Goal: Task Accomplishment & Management: Complete application form

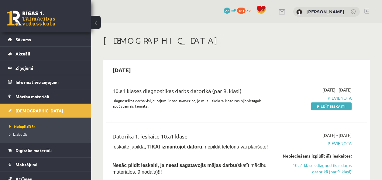
scroll to position [30, 0]
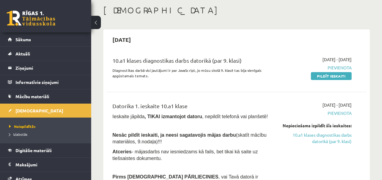
drag, startPoint x: 323, startPoint y: 76, endPoint x: 225, endPoint y: 30, distance: 108.2
click at [323, 76] on link "Pildīt ieskaiti" at bounding box center [331, 76] width 41 height 8
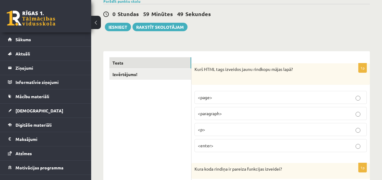
scroll to position [91, 0]
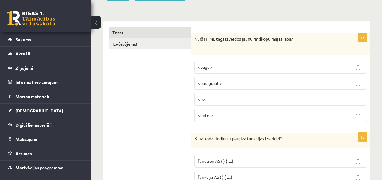
click at [229, 96] on p "<p>" at bounding box center [280, 99] width 165 height 6
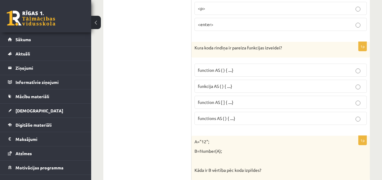
scroll to position [212, 0]
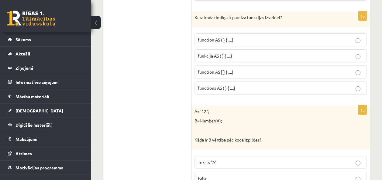
click at [217, 32] on fieldset "function AS ( ) { ....} funkcija AS ( ) { ....} function AS [ ] { ....} functio…" at bounding box center [280, 63] width 172 height 66
click at [215, 36] on label "function AS ( ) { ....}" at bounding box center [280, 39] width 172 height 13
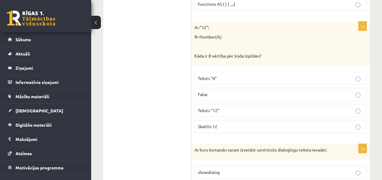
scroll to position [304, 0]
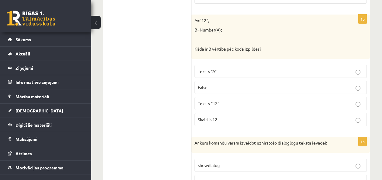
click at [217, 120] on p "Skaitlis 12" at bounding box center [280, 120] width 165 height 6
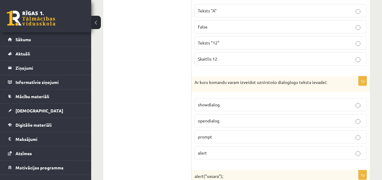
scroll to position [395, 0]
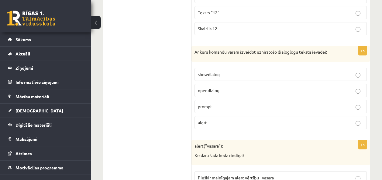
click at [215, 108] on p "prompt" at bounding box center [280, 107] width 165 height 6
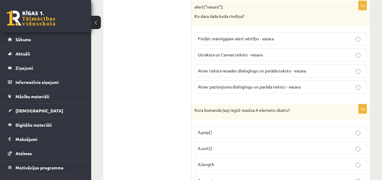
scroll to position [516, 0]
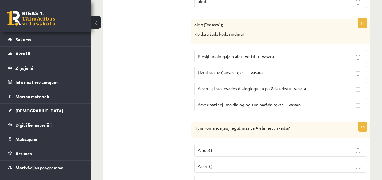
click at [228, 103] on span "Atver paziņojuma dialoglogu un parāda tekstu - vasara" at bounding box center [249, 104] width 103 height 5
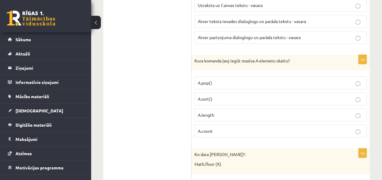
scroll to position [577, 0]
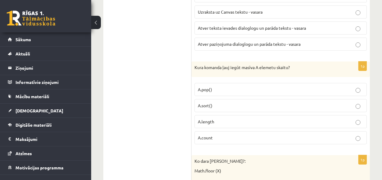
click at [203, 122] on span "A.length" at bounding box center [206, 121] width 16 height 5
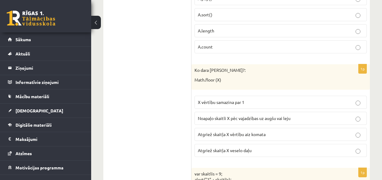
scroll to position [698, 0]
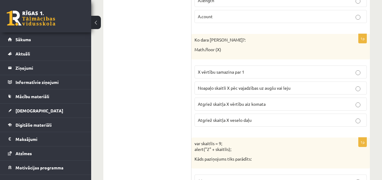
click at [214, 88] on span "Noapaļo skaitli X pēc vajadzības uz augšu vai leju" at bounding box center [244, 87] width 93 height 5
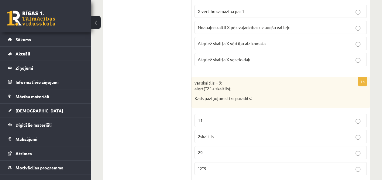
scroll to position [789, 0]
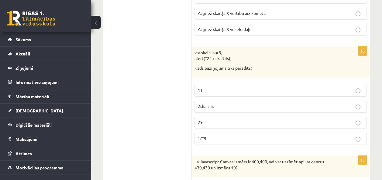
click at [213, 93] on p "11" at bounding box center [280, 90] width 165 height 6
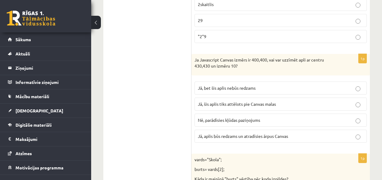
scroll to position [911, 0]
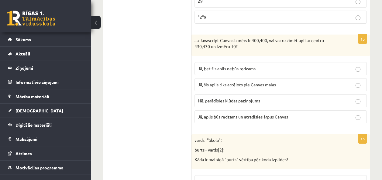
click at [232, 119] on span "Jā, aplis būs redzams un atradīsies ārpus Canvas" at bounding box center [243, 116] width 90 height 5
click at [237, 99] on span "Nē, parādīsies kļūdas paziņojums" at bounding box center [229, 100] width 62 height 5
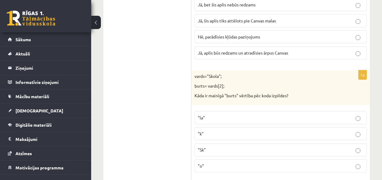
scroll to position [1002, 0]
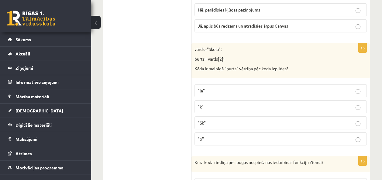
click at [205, 106] on p ""k"" at bounding box center [280, 107] width 165 height 6
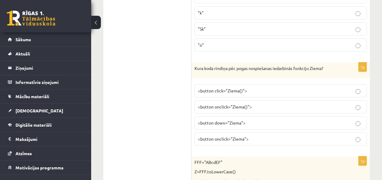
scroll to position [1123, 0]
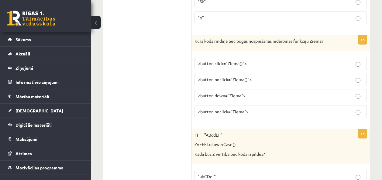
click at [203, 61] on span "<button click="Ziema()">" at bounding box center [222, 63] width 49 height 5
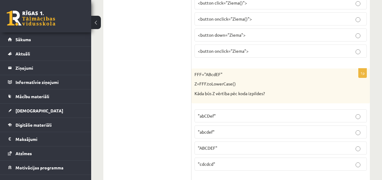
scroll to position [1214, 0]
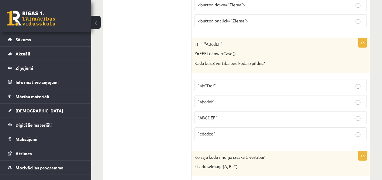
click at [213, 102] on span ""abcdef"" at bounding box center [206, 101] width 17 height 5
click at [219, 100] on p ""abcdef"" at bounding box center [280, 102] width 165 height 6
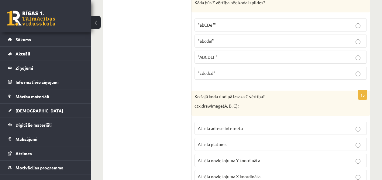
scroll to position [1305, 0]
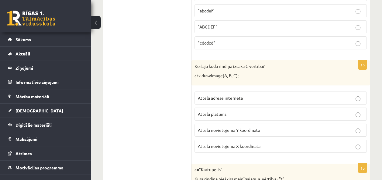
click at [227, 106] on fieldset "Attēla adrese internetā Attēla platums Attēla novietojuma Y koordināta Attēla n…" at bounding box center [280, 122] width 172 height 66
click at [227, 102] on label "Attēla adrese internetā" at bounding box center [280, 98] width 172 height 13
click at [216, 105] on fieldset "Attēla adrese internetā Attēla platums Attēla novietojuma Y koordināta Attēla n…" at bounding box center [280, 122] width 172 height 66
click at [218, 110] on label "Attēla platums" at bounding box center [280, 114] width 172 height 13
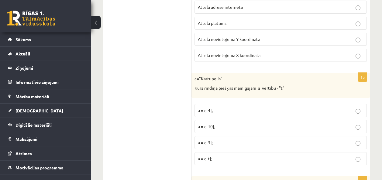
scroll to position [1427, 0]
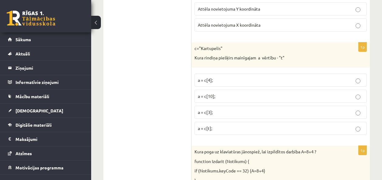
click at [215, 114] on p "a = c[3];" at bounding box center [280, 112] width 165 height 6
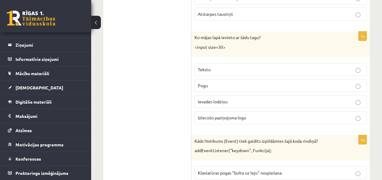
scroll to position [1670, 0]
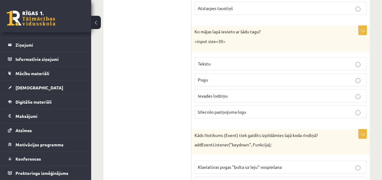
click at [202, 4] on label "Atstarpes taustiņš" at bounding box center [280, 8] width 172 height 13
click at [233, 97] on p "Ievades lodziņu" at bounding box center [280, 96] width 165 height 6
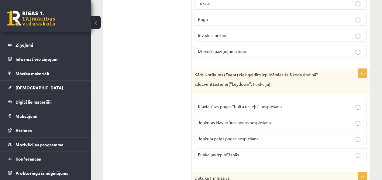
scroll to position [1761, 0]
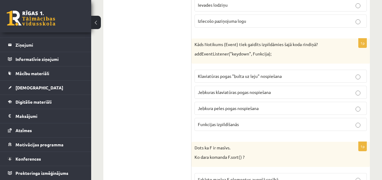
click at [248, 92] on span "Jebkuras klaviatūras pogas nospiešana" at bounding box center [234, 92] width 73 height 5
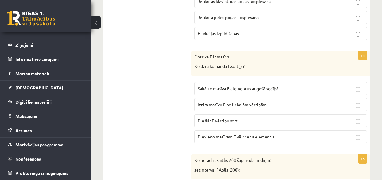
scroll to position [1882, 0]
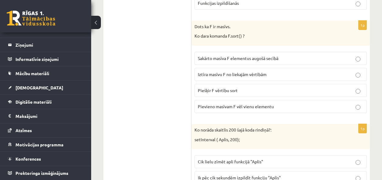
click at [278, 59] on span "Sakārto masīva F elementus augošā secībā" at bounding box center [238, 58] width 80 height 5
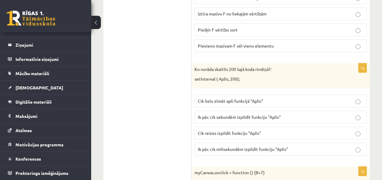
scroll to position [1973, 0]
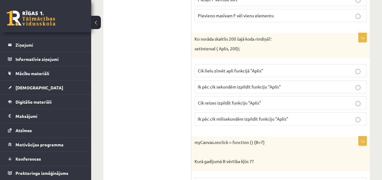
click at [214, 71] on span "Cik lielu zīmēt apli funkcijā "Aplis"" at bounding box center [230, 70] width 65 height 5
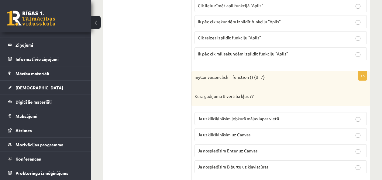
scroll to position [2069, 0]
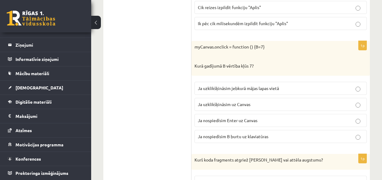
click at [210, 103] on span "Ja uzklikšķināsim uz Canvas" at bounding box center [224, 104] width 53 height 5
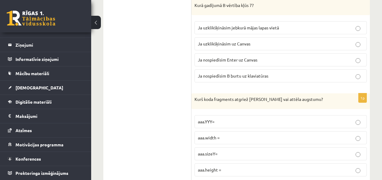
scroll to position [2160, 0]
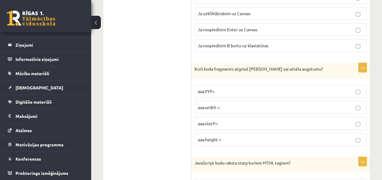
click at [224, 123] on p "aaa.sizeY=" at bounding box center [280, 124] width 165 height 6
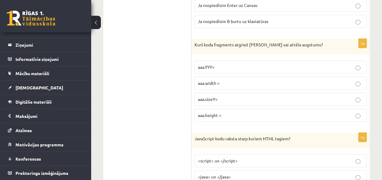
scroll to position [2190, 0]
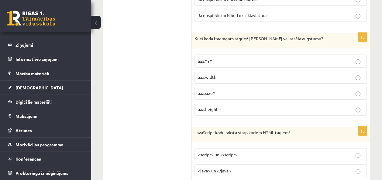
click at [216, 110] on span "aaa.height =" at bounding box center [209, 109] width 23 height 5
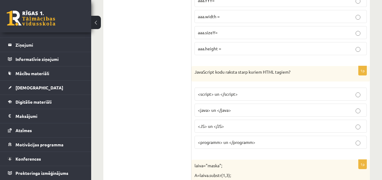
scroll to position [2281, 0]
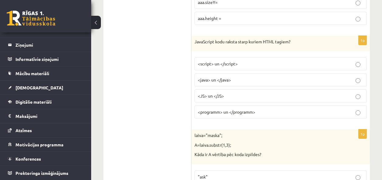
drag, startPoint x: 211, startPoint y: 58, endPoint x: 211, endPoint y: 62, distance: 3.9
click at [211, 58] on label "<script> un </script>" at bounding box center [280, 63] width 172 height 13
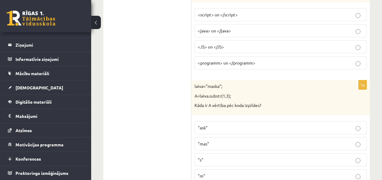
scroll to position [2372, 0]
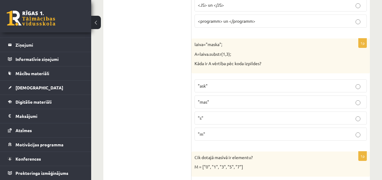
click at [209, 102] on p ""mas"" at bounding box center [280, 102] width 165 height 6
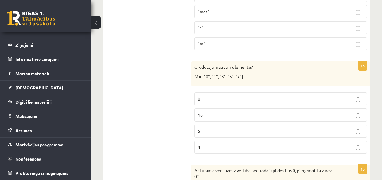
scroll to position [2463, 0]
click at [202, 129] on p "5" at bounding box center [280, 130] width 165 height 6
click at [219, 129] on p "5" at bounding box center [280, 130] width 165 height 6
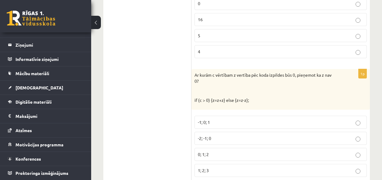
scroll to position [2585, 0]
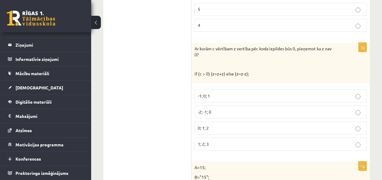
click at [213, 95] on p "-1; 0; 1" at bounding box center [280, 96] width 165 height 6
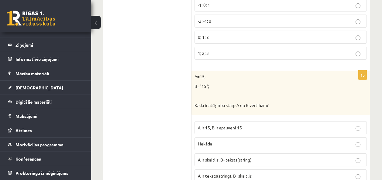
scroll to position [2706, 0]
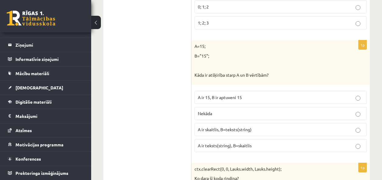
click at [203, 132] on span "A ir skaitlis, B=teksts(string)" at bounding box center [225, 129] width 54 height 5
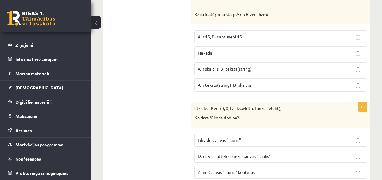
scroll to position [2797, 0]
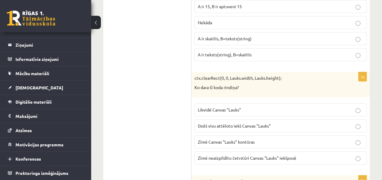
click at [221, 130] on label "Dzēš visu attēloto iekš Canvas "Lauks"" at bounding box center [280, 126] width 172 height 13
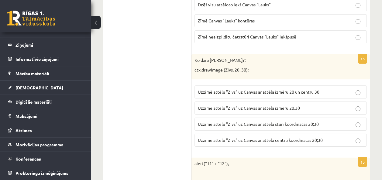
scroll to position [2949, 0]
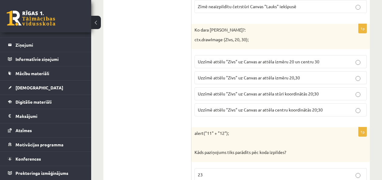
click at [241, 92] on span "Uzzīmē attēlu "Zivs" uz Canvas ar attēla stūri koordinātās 20;30" at bounding box center [258, 93] width 121 height 5
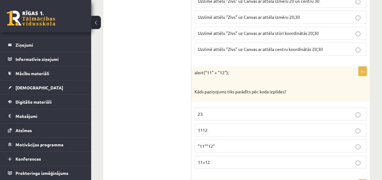
scroll to position [3040, 0]
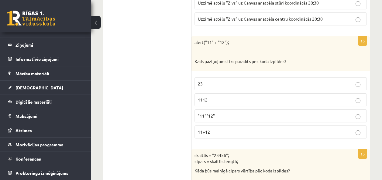
click at [226, 131] on p "11+12" at bounding box center [280, 132] width 165 height 6
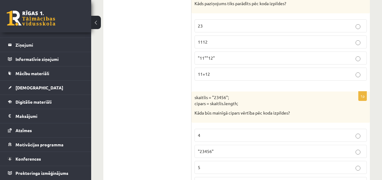
scroll to position [3131, 0]
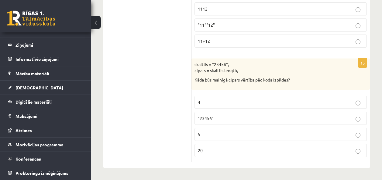
click at [247, 131] on p "5" at bounding box center [280, 134] width 165 height 6
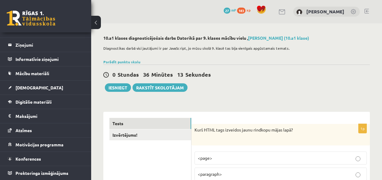
scroll to position [0, 0]
click at [146, 130] on link "Izvērtējums!" at bounding box center [150, 135] width 82 height 11
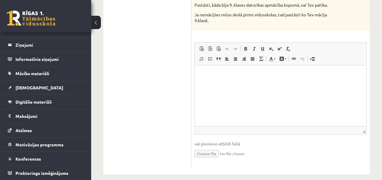
scroll to position [151, 0]
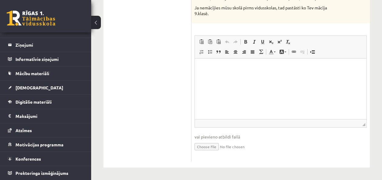
click at [227, 77] on html at bounding box center [281, 67] width 172 height 19
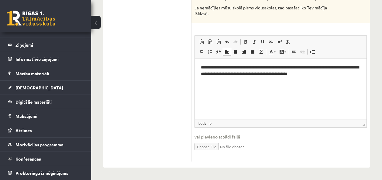
click at [257, 66] on p "**********" at bounding box center [280, 70] width 159 height 13
click at [333, 72] on p "**********" at bounding box center [280, 70] width 159 height 13
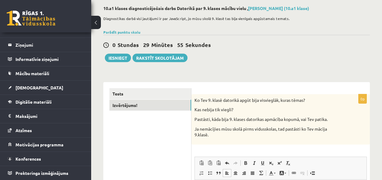
scroll to position [0, 0]
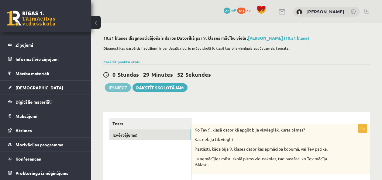
click at [115, 90] on button "Iesniegt" at bounding box center [118, 87] width 26 height 8
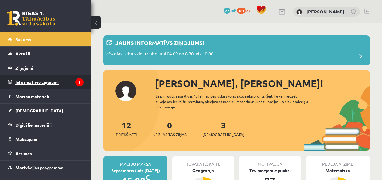
click at [68, 85] on legend "Informatīvie ziņojumi 1" at bounding box center [49, 82] width 68 height 14
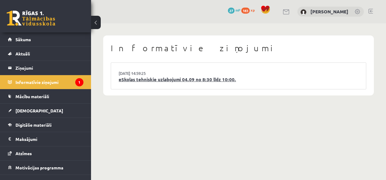
click at [194, 81] on link "eSkolas tehniskie uzlabojumi 04.09 no 8:30 līdz 10:00." at bounding box center [239, 79] width 240 height 7
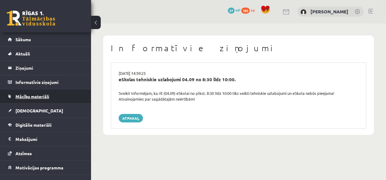
click at [44, 98] on span "Mācību materiāli" at bounding box center [32, 96] width 34 height 5
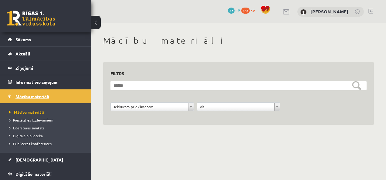
click at [54, 96] on link "Mācību materiāli" at bounding box center [46, 97] width 76 height 14
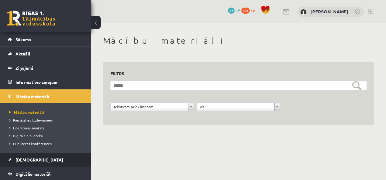
click at [31, 161] on span "[DEMOGRAPHIC_DATA]" at bounding box center [39, 159] width 48 height 5
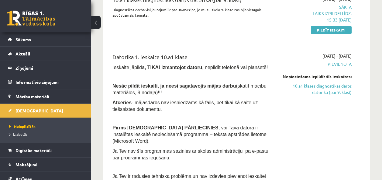
scroll to position [121, 0]
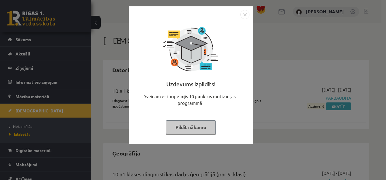
click at [242, 13] on img "Close" at bounding box center [244, 14] width 9 height 9
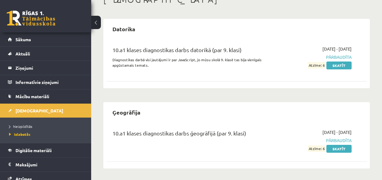
scroll to position [41, 0]
click at [334, 152] on link "Skatīt" at bounding box center [338, 149] width 25 height 8
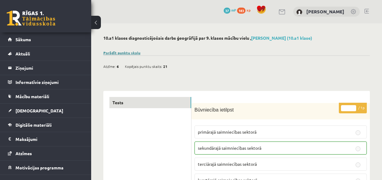
click at [129, 52] on link "Parādīt punktu skalu" at bounding box center [121, 52] width 37 height 5
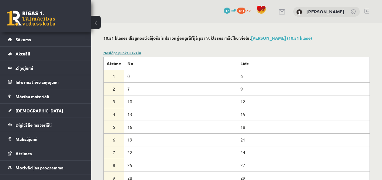
click at [136, 53] on link "Noslēpt punktu skalu" at bounding box center [122, 52] width 38 height 5
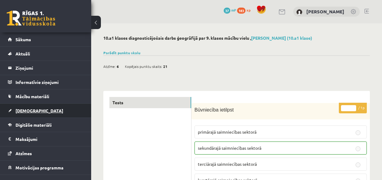
click at [51, 110] on link "[DEMOGRAPHIC_DATA]" at bounding box center [46, 111] width 76 height 14
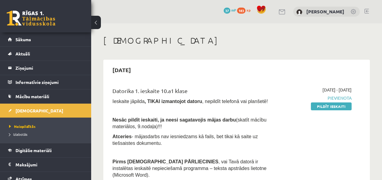
scroll to position [30, 0]
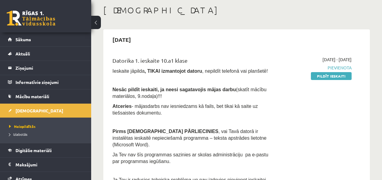
drag, startPoint x: 317, startPoint y: 79, endPoint x: 298, endPoint y: 77, distance: 19.5
click at [298, 77] on div "2025-09-01 - 2025-09-15 Pievienota Pildīt ieskaiti" at bounding box center [314, 128] width 83 height 144
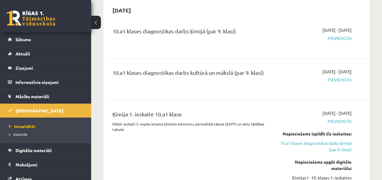
scroll to position [334, 0]
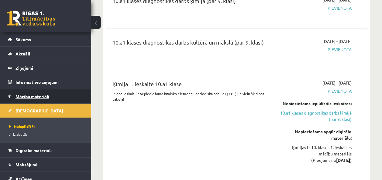
click at [30, 95] on span "Mācību materiāli" at bounding box center [32, 96] width 34 height 5
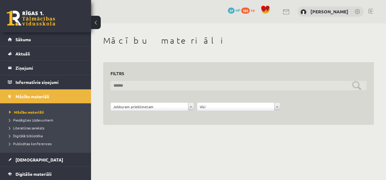
click at [159, 89] on input "text" at bounding box center [238, 85] width 256 height 9
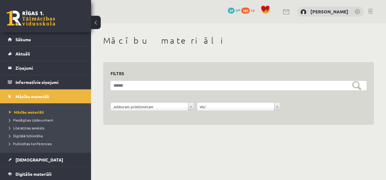
click at [234, 80] on div "**********" at bounding box center [238, 94] width 256 height 49
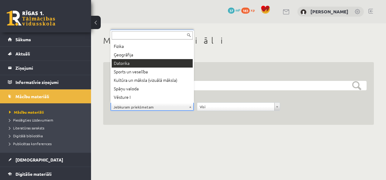
scroll to position [19, 0]
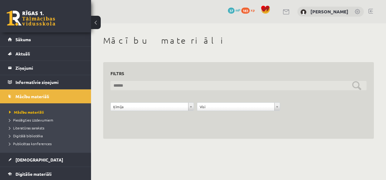
drag, startPoint x: 361, startPoint y: 88, endPoint x: 322, endPoint y: 93, distance: 39.4
click at [361, 89] on input "text" at bounding box center [238, 85] width 256 height 9
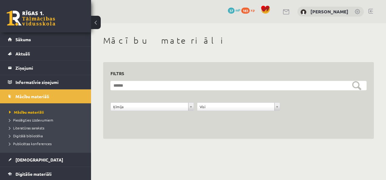
click at [216, 138] on div "**********" at bounding box center [238, 100] width 271 height 77
click at [141, 111] on div "Ķīmija" at bounding box center [151, 107] width 83 height 8
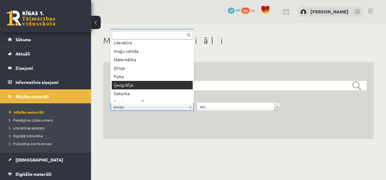
scroll to position [7, 0]
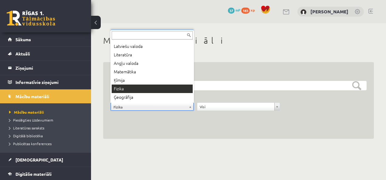
drag, startPoint x: 136, startPoint y: 107, endPoint x: 138, endPoint y: 102, distance: 4.9
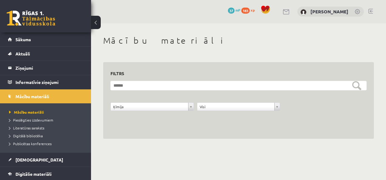
click at [228, 9] on span "37" at bounding box center [231, 11] width 7 height 6
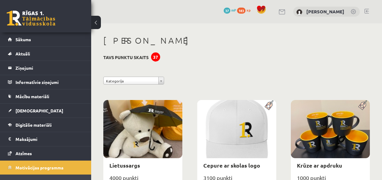
click at [237, 10] on span "183" at bounding box center [241, 11] width 8 height 6
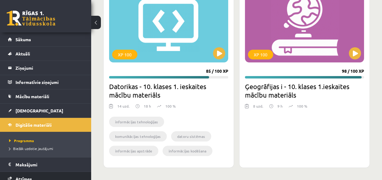
scroll to position [30, 0]
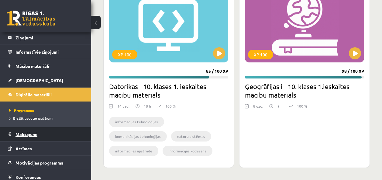
click at [47, 135] on legend "Maksājumi 0" at bounding box center [49, 134] width 68 height 14
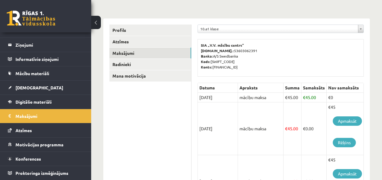
scroll to position [91, 0]
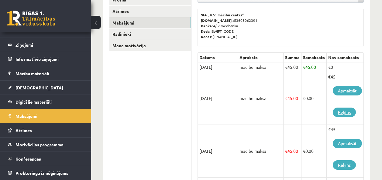
click at [347, 114] on link "Rēķins" at bounding box center [343, 112] width 23 height 9
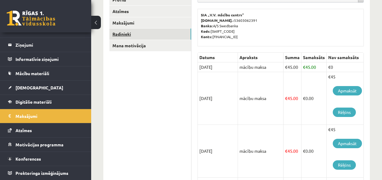
click at [114, 37] on link "Radinieki" at bounding box center [150, 34] width 82 height 11
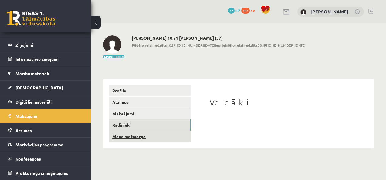
click at [121, 137] on link "Mana motivācija" at bounding box center [150, 136] width 82 height 11
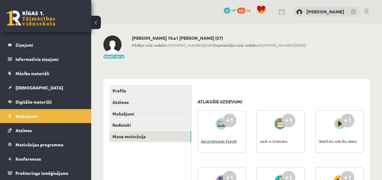
scroll to position [30, 0]
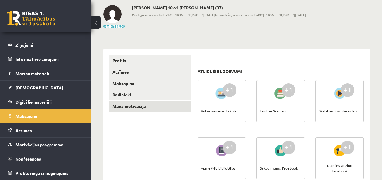
click at [229, 96] on div "+1" at bounding box center [230, 90] width 14 height 14
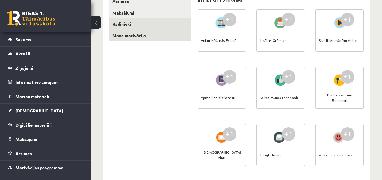
scroll to position [40, 0]
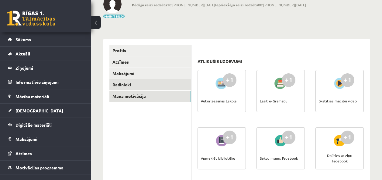
click at [139, 88] on link "Radinieki" at bounding box center [150, 84] width 82 height 11
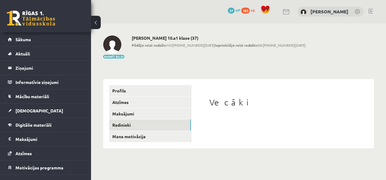
click at [136, 73] on div "**********" at bounding box center [238, 92] width 295 height 138
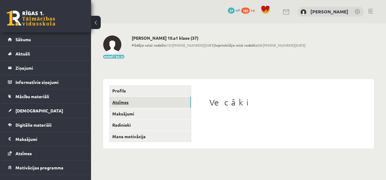
click at [137, 101] on link "Atzīmes" at bounding box center [150, 102] width 82 height 11
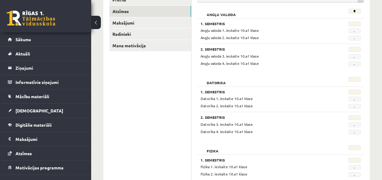
scroll to position [30, 0]
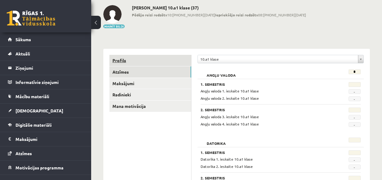
click at [157, 64] on link "Profils" at bounding box center [150, 60] width 82 height 11
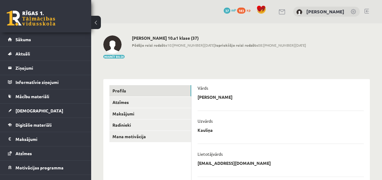
click at [113, 53] on img at bounding box center [112, 45] width 18 height 18
click at [113, 55] on button "Mainīt bildi" at bounding box center [113, 57] width 21 height 4
click at [104, 57] on button "Mainīt bildi" at bounding box center [113, 57] width 21 height 4
click at [121, 55] on div "Mainīt bildi" at bounding box center [113, 48] width 21 height 24
click at [120, 56] on button "Mainīt bildi" at bounding box center [113, 57] width 21 height 4
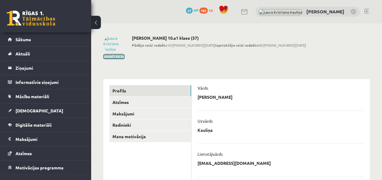
click at [113, 56] on button "Mainīt bildi" at bounding box center [113, 57] width 21 height 4
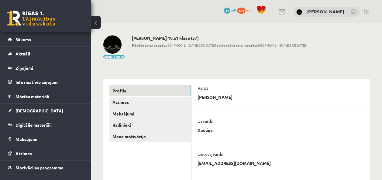
click at [0, 8] on html "eSkola - [DOMAIN_NAME] 0 Dāvanas 37 mP 183 xp [PERSON_NAME] Sākums Aktuāli Kā m…" at bounding box center [191, 90] width 382 height 180
click at [121, 55] on div "Mainīt bildi" at bounding box center [113, 48] width 21 height 24
drag, startPoint x: 121, startPoint y: 55, endPoint x: 121, endPoint y: 58, distance: 3.1
click at [121, 58] on button "Mainīt bildi" at bounding box center [113, 57] width 21 height 4
click at [155, 55] on div "Laura Kristiana Kauliņa 10.a1 klase (37) Pēdējo reizi redzēts 10:54 03.09.25 Ie…" at bounding box center [219, 48] width 174 height 24
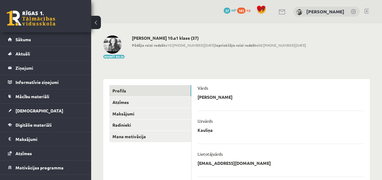
click at [116, 47] on img at bounding box center [112, 45] width 18 height 18
click at [70, 87] on legend "Informatīvie ziņojumi 0" at bounding box center [49, 82] width 68 height 14
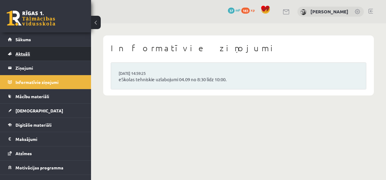
click at [63, 56] on link "Aktuāli" at bounding box center [46, 54] width 76 height 14
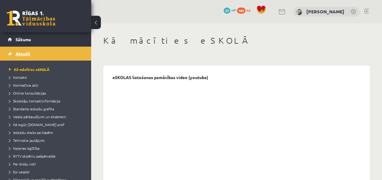
click at [50, 48] on link "Aktuāli" at bounding box center [46, 54] width 76 height 14
click at [52, 38] on link "Sākums" at bounding box center [46, 39] width 76 height 14
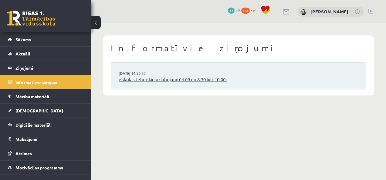
click at [185, 81] on link "eSkolas tehniskie uzlabojumi 04.09 no 8:30 līdz 10:00." at bounding box center [239, 79] width 240 height 7
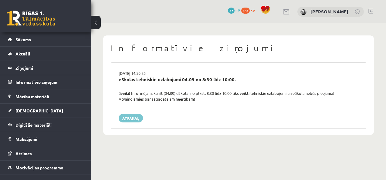
click at [129, 119] on link "Atpakaļ" at bounding box center [131, 118] width 24 height 8
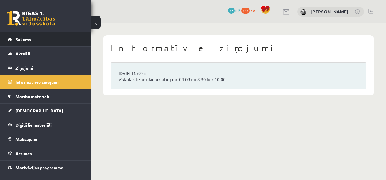
click at [66, 42] on link "Sākums" at bounding box center [46, 39] width 76 height 14
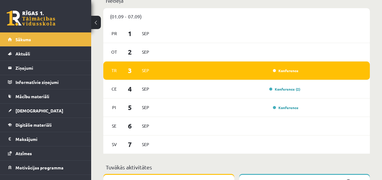
scroll to position [425, 0]
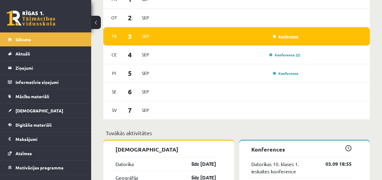
click at [283, 36] on link "Konference" at bounding box center [285, 36] width 25 height 5
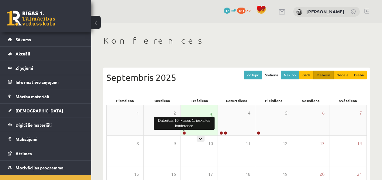
click at [182, 133] on link at bounding box center [184, 133] width 4 height 4
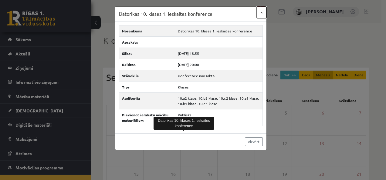
click at [258, 12] on button "×" at bounding box center [262, 13] width 10 height 12
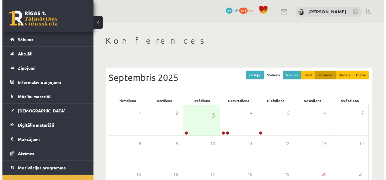
scroll to position [23, 0]
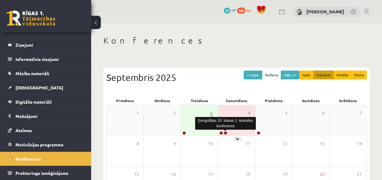
click at [224, 134] on link at bounding box center [225, 133] width 4 height 4
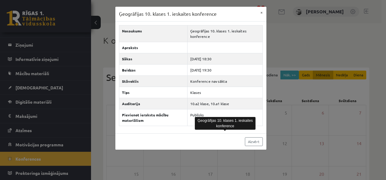
drag, startPoint x: 211, startPoint y: 162, endPoint x: 210, endPoint y: 158, distance: 4.0
click at [211, 161] on div "Ģeogrāfijas 10. klases 1. ieskaites konference × Nosaukums Ģeogrāfijas 10. klas…" at bounding box center [193, 90] width 386 height 180
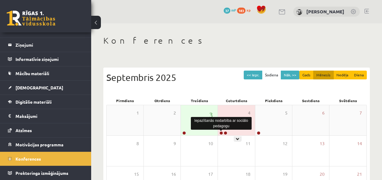
click at [220, 132] on link at bounding box center [221, 133] width 4 height 4
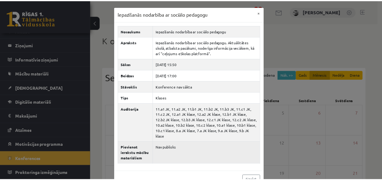
scroll to position [9, 0]
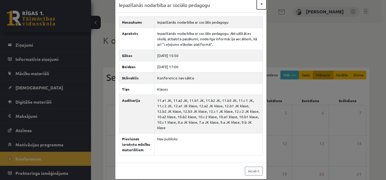
click at [258, 5] on button "×" at bounding box center [262, 4] width 10 height 12
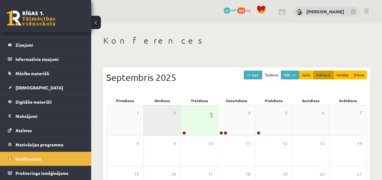
scroll to position [0, 0]
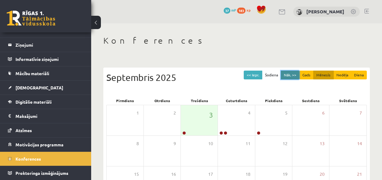
click at [293, 77] on button "Nāk. >>" at bounding box center [289, 75] width 19 height 9
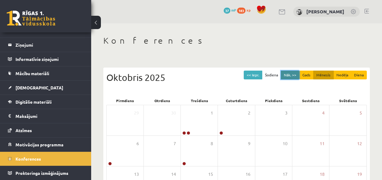
drag, startPoint x: 287, startPoint y: 73, endPoint x: 287, endPoint y: 76, distance: 3.7
click at [287, 76] on button "Nāk. >>" at bounding box center [289, 75] width 19 height 9
click at [294, 74] on button "Nāk. >>" at bounding box center [289, 75] width 19 height 9
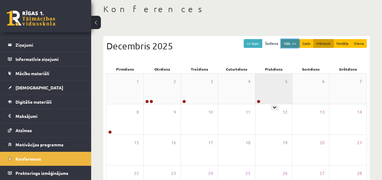
scroll to position [19, 0]
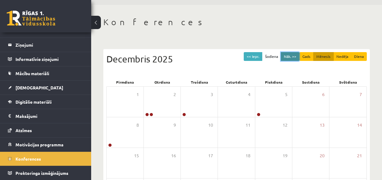
click at [286, 59] on button "Nāk. >>" at bounding box center [289, 56] width 19 height 9
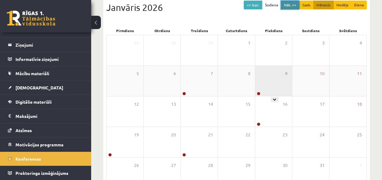
scroll to position [79, 0]
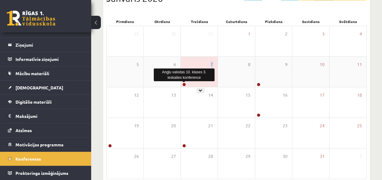
click at [183, 85] on div "7" at bounding box center [199, 72] width 37 height 30
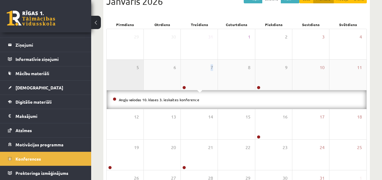
scroll to position [49, 0]
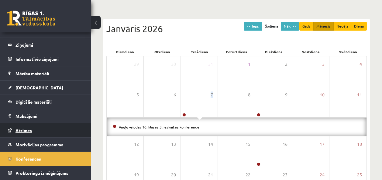
click at [34, 127] on link "Atzīmes" at bounding box center [46, 131] width 76 height 14
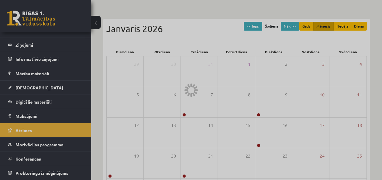
click at [53, 70] on div at bounding box center [191, 90] width 382 height 180
click at [36, 101] on div at bounding box center [191, 90] width 382 height 180
click at [41, 89] on div at bounding box center [191, 90] width 382 height 180
click at [35, 90] on div at bounding box center [191, 90] width 382 height 180
